Goal: Navigation & Orientation: Find specific page/section

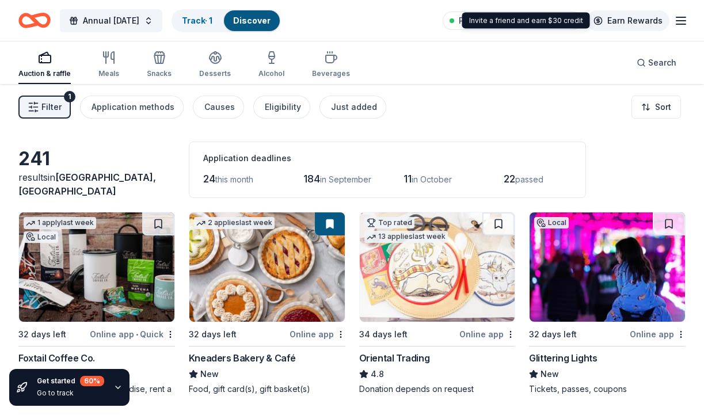
click at [647, 18] on link "Earn Rewards" at bounding box center [627, 20] width 83 height 21
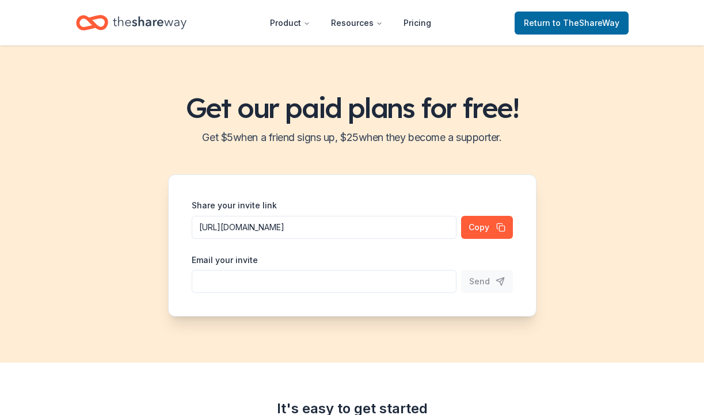
click at [143, 29] on icon "Home" at bounding box center [150, 23] width 74 height 24
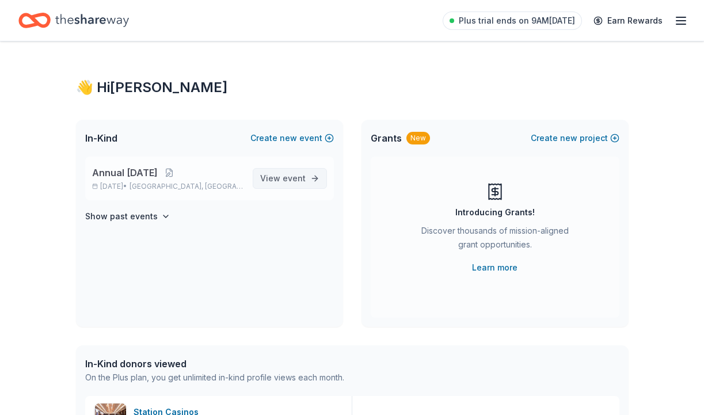
click at [299, 177] on span "event" at bounding box center [294, 178] width 23 height 10
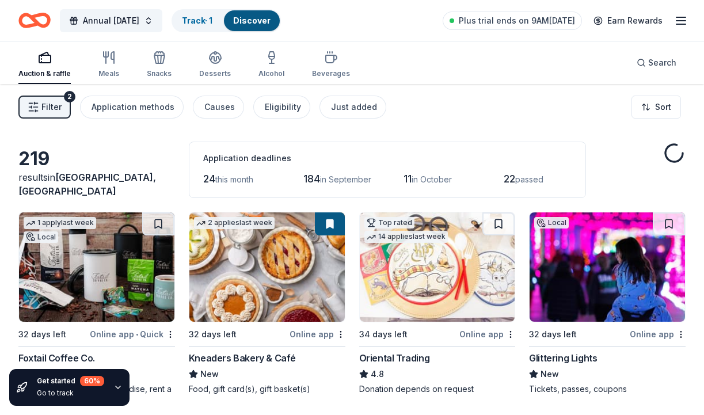
drag, startPoint x: 359, startPoint y: 105, endPoint x: 382, endPoint y: 116, distance: 25.8
click at [359, 105] on div "Just added" at bounding box center [354, 107] width 46 height 14
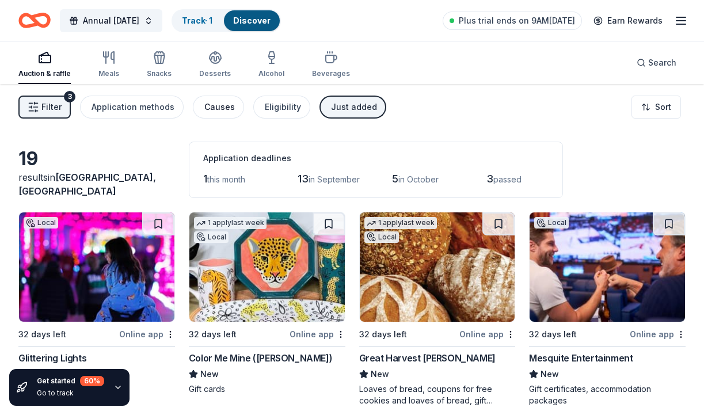
click at [218, 110] on div "Causes" at bounding box center [219, 107] width 31 height 14
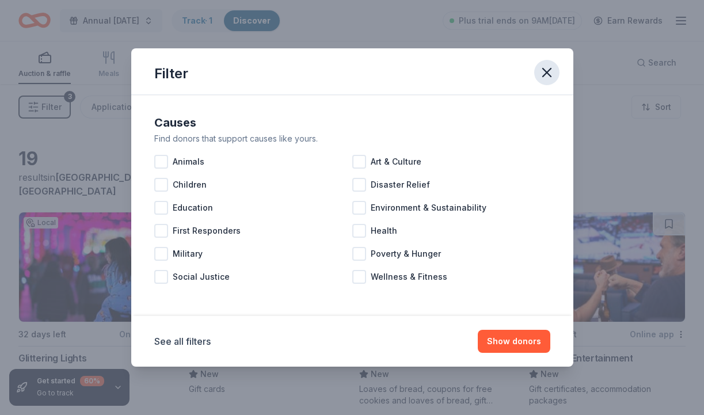
click at [545, 70] on icon "button" at bounding box center [547, 72] width 8 height 8
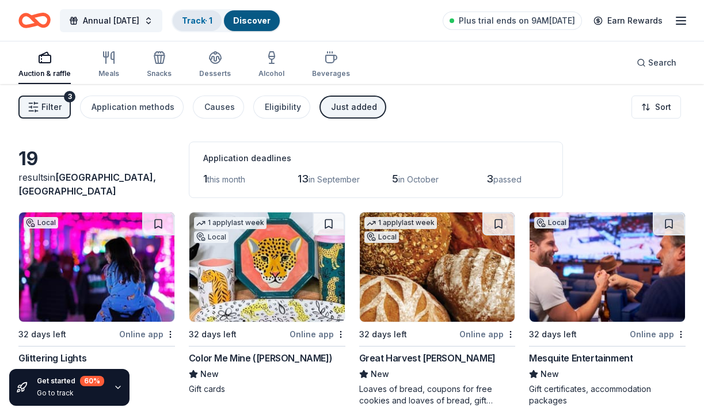
click at [212, 21] on link "Track · 1" at bounding box center [197, 21] width 31 height 10
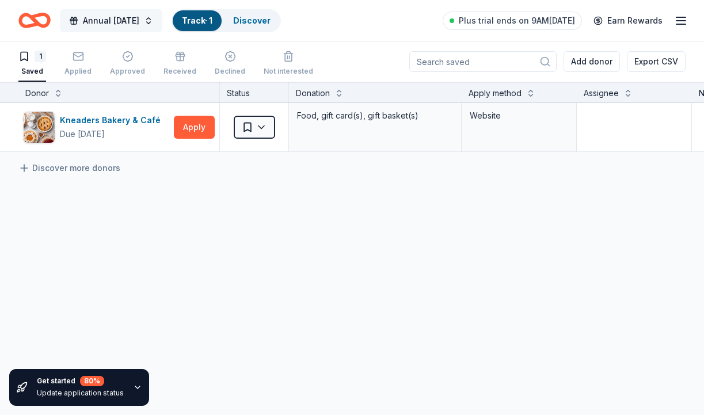
click at [98, 23] on span "Annual [DATE]" at bounding box center [111, 21] width 56 height 14
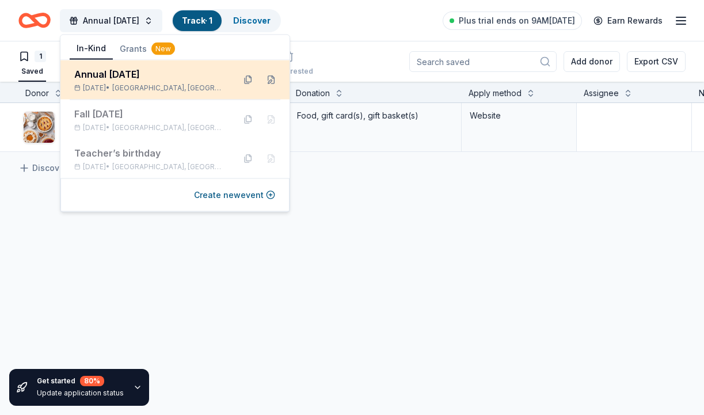
click at [138, 86] on span "[GEOGRAPHIC_DATA], [GEOGRAPHIC_DATA]" at bounding box center [168, 87] width 113 height 9
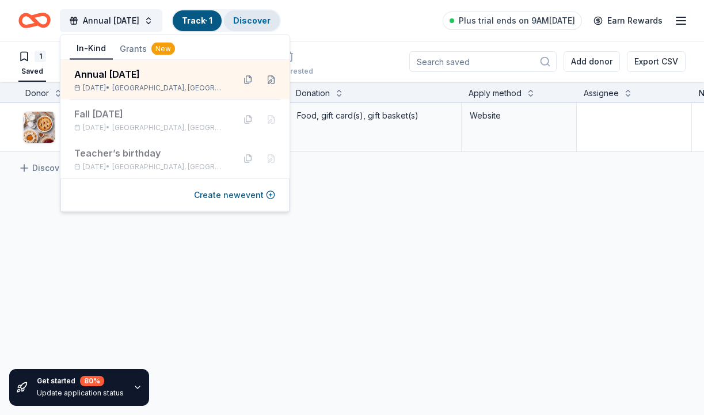
click at [270, 24] on link "Discover" at bounding box center [251, 21] width 37 height 10
